Goal: Complete application form

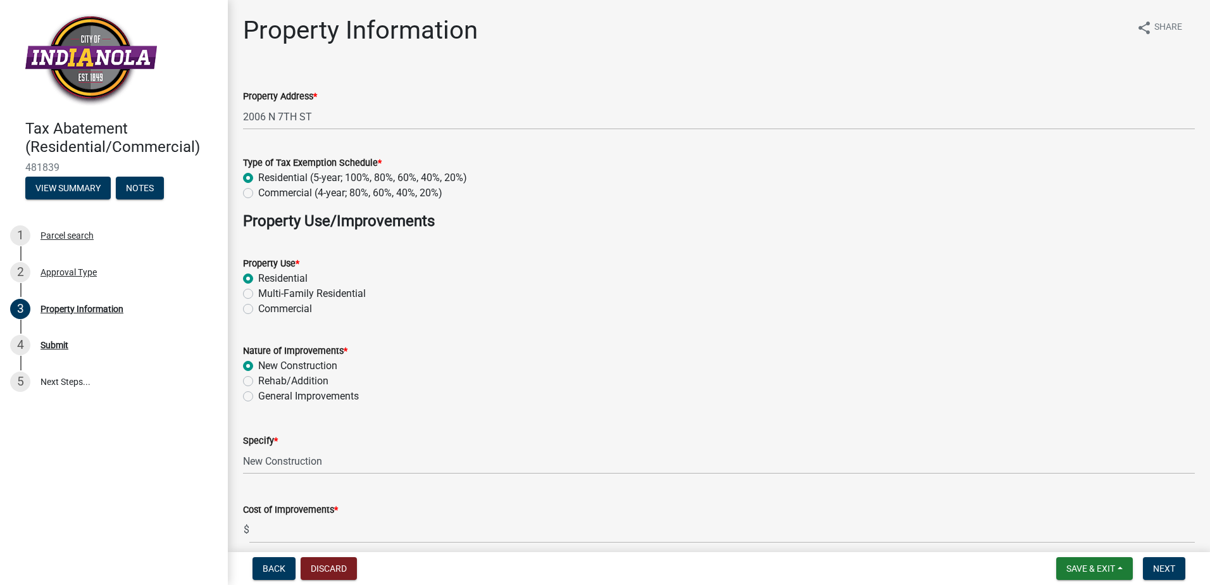
click at [574, 425] on div "Specify * New Construction" at bounding box center [719, 444] width 952 height 59
click at [287, 388] on label "General Improvements" at bounding box center [308, 395] width 101 height 15
click at [266, 388] on input "General Improvements" at bounding box center [262, 392] width 8 height 8
radio input "true"
click at [280, 377] on label "Rehab/Addition" at bounding box center [293, 380] width 70 height 15
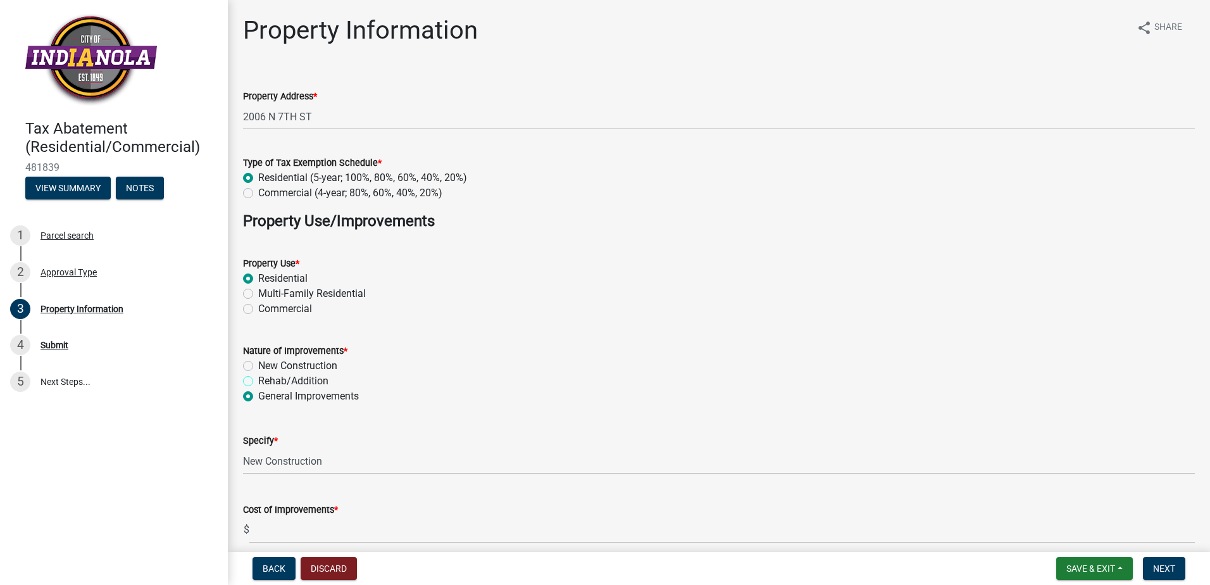
click at [266, 377] on input "Rehab/Addition" at bounding box center [262, 377] width 8 height 8
radio input "true"
click at [276, 366] on label "New Construction" at bounding box center [297, 365] width 79 height 15
click at [266, 366] on input "New Construction" at bounding box center [262, 362] width 8 height 8
radio input "true"
